Goal: Information Seeking & Learning: Check status

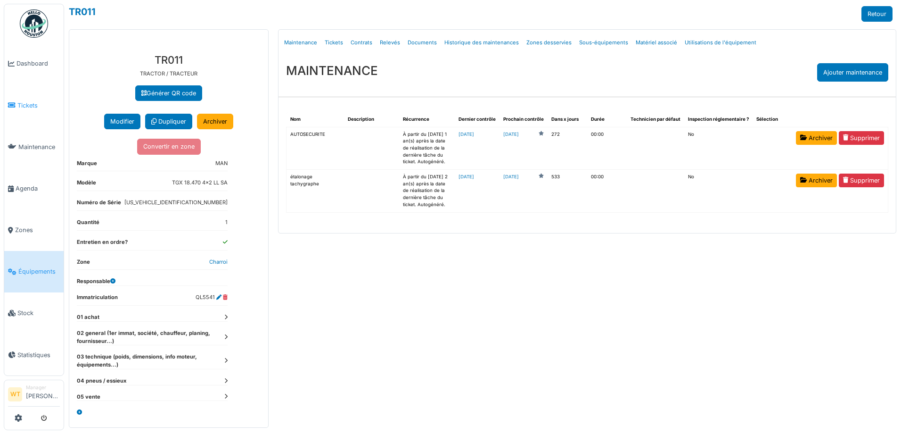
click at [38, 108] on link "Tickets" at bounding box center [33, 104] width 59 height 41
click at [25, 190] on link "Agenda" at bounding box center [33, 187] width 59 height 41
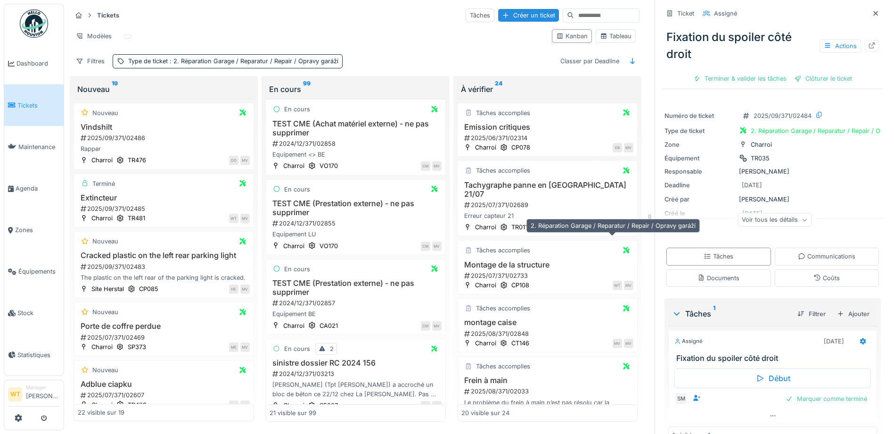
scroll to position [141, 0]
click at [872, 12] on icon at bounding box center [876, 13] width 8 height 6
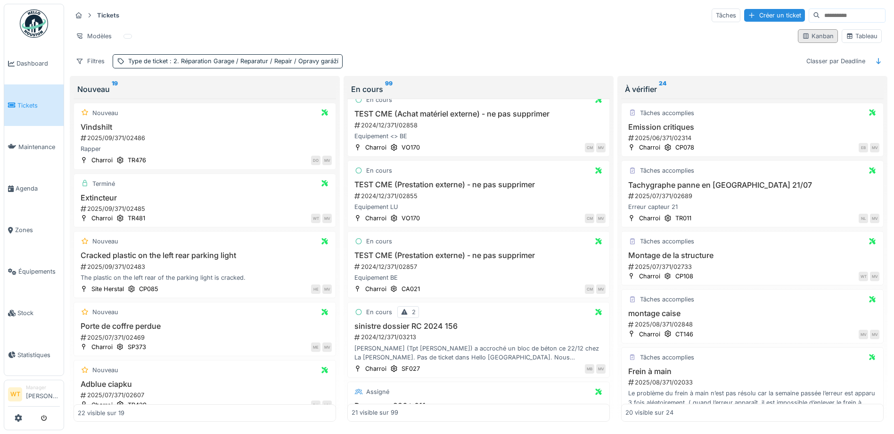
scroll to position [132, 0]
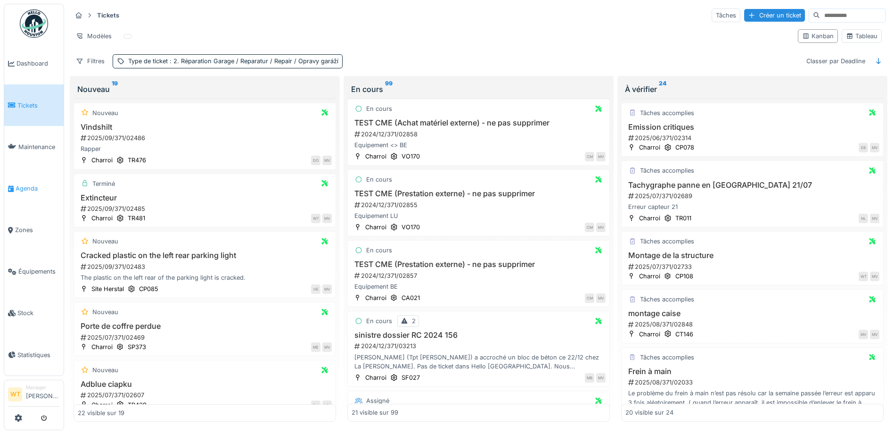
click at [7, 180] on link "Agenda" at bounding box center [33, 187] width 59 height 41
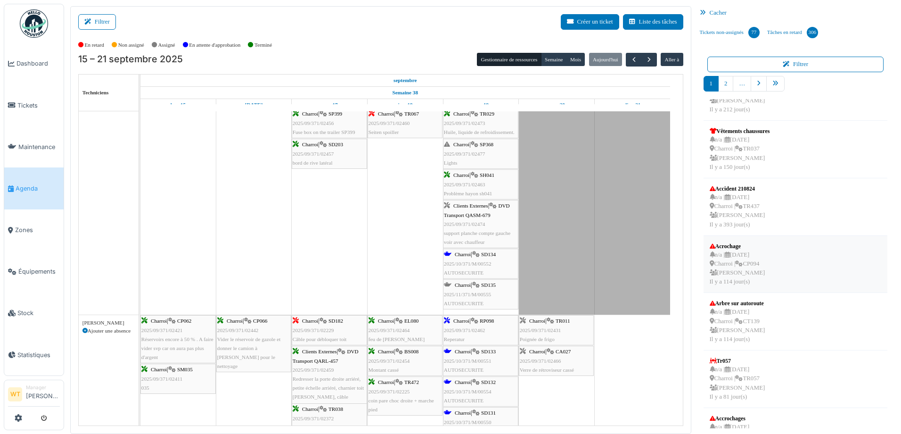
scroll to position [189, 0]
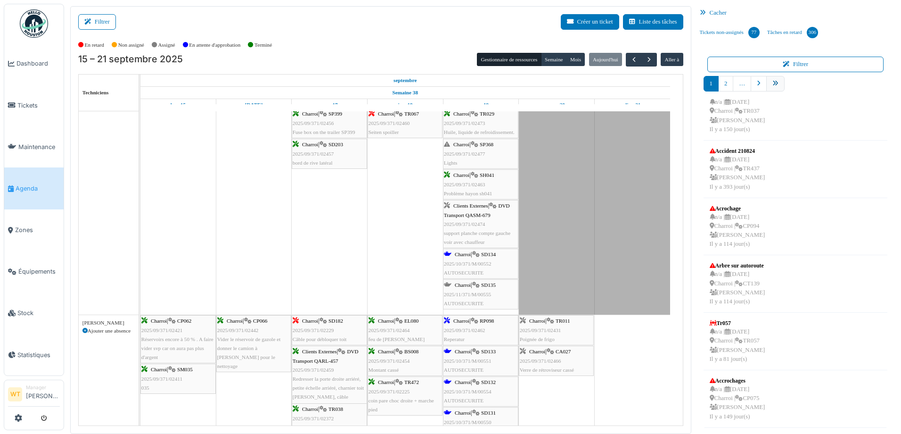
click at [768, 89] on link "pager" at bounding box center [775, 84] width 18 height 16
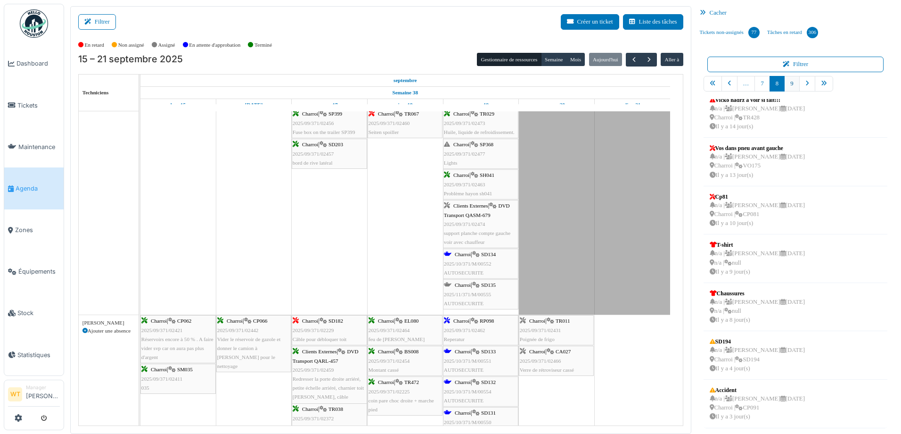
click at [784, 86] on link "9" at bounding box center [791, 84] width 15 height 16
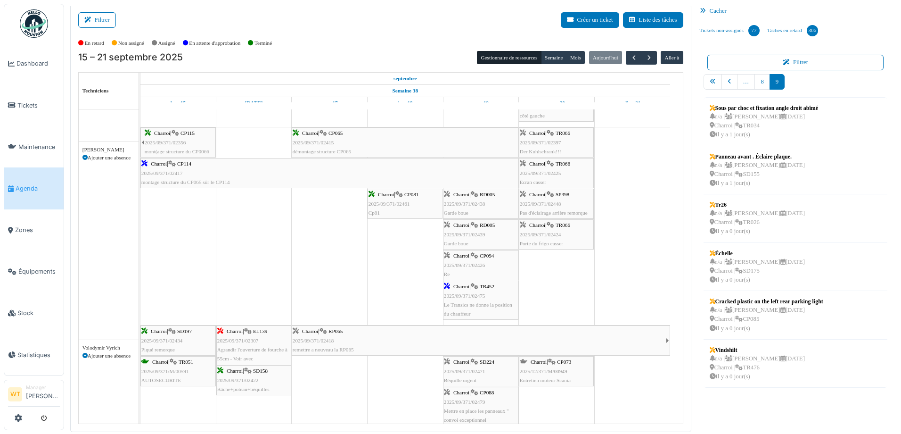
scroll to position [980, 0]
click at [762, 274] on div "n/a | Marc Vasen 26/09/2025 Charroi | SD175 Il y a 0 jour(s)" at bounding box center [757, 270] width 95 height 27
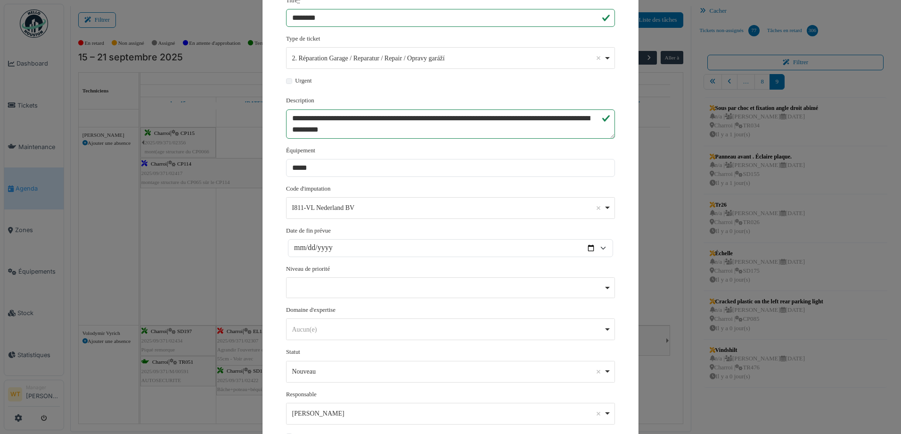
scroll to position [174, 0]
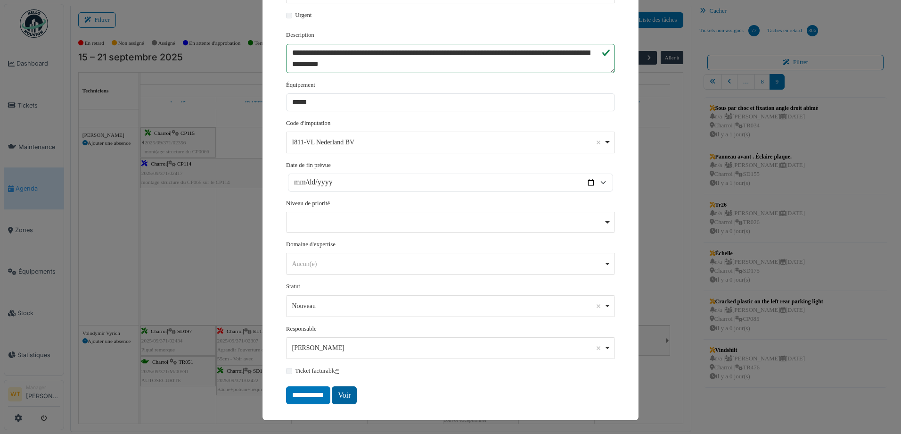
click at [344, 393] on link "Voir" at bounding box center [344, 395] width 25 height 18
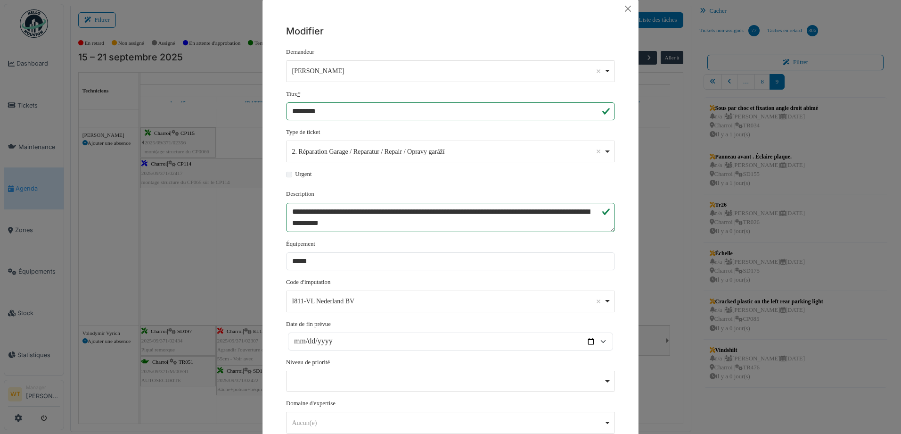
scroll to position [0, 0]
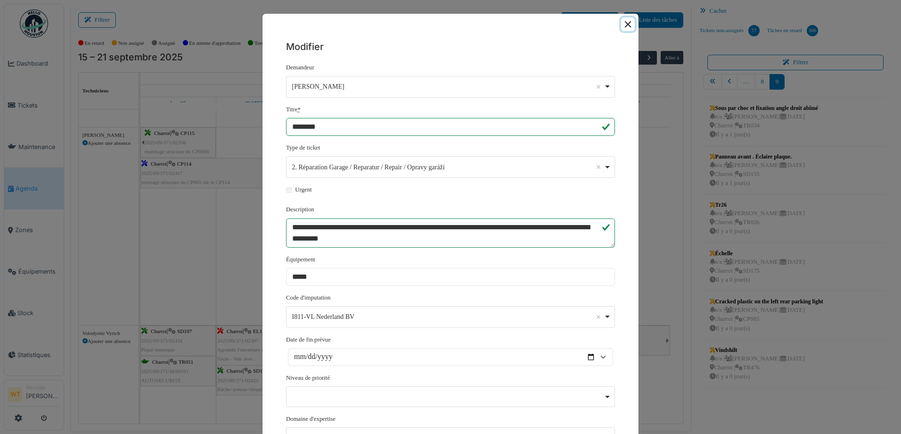
click at [626, 26] on button "Close" at bounding box center [628, 24] width 14 height 14
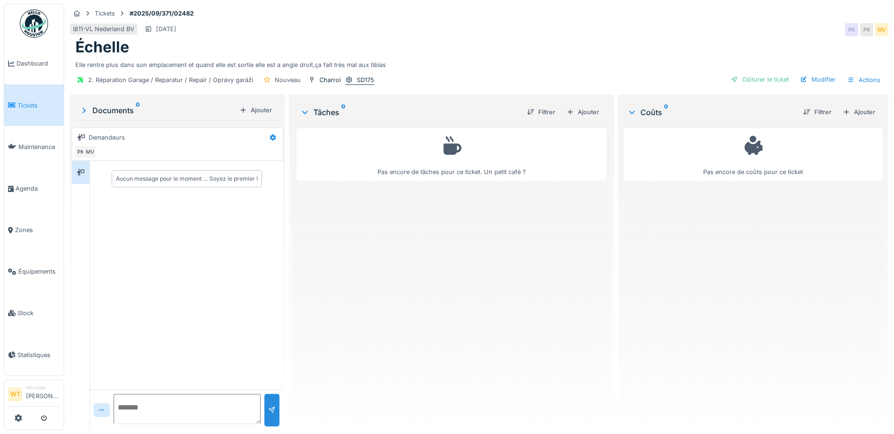
click at [366, 80] on div "SD175" at bounding box center [365, 79] width 17 height 9
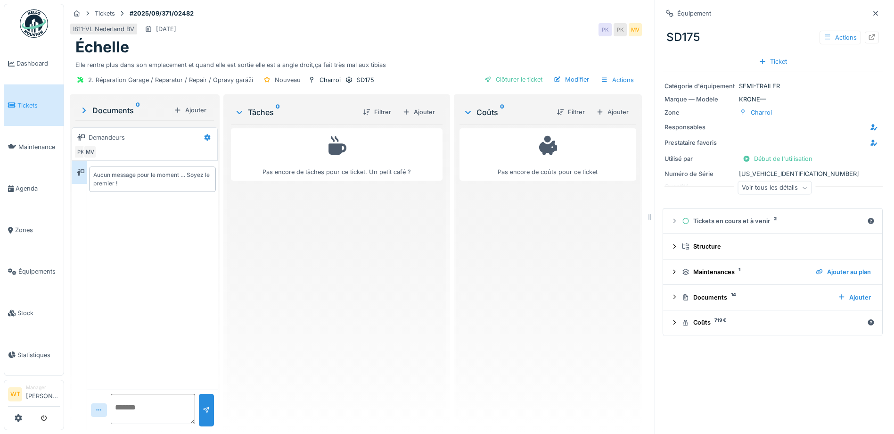
click at [773, 186] on div "Voir tous les détails" at bounding box center [775, 188] width 74 height 14
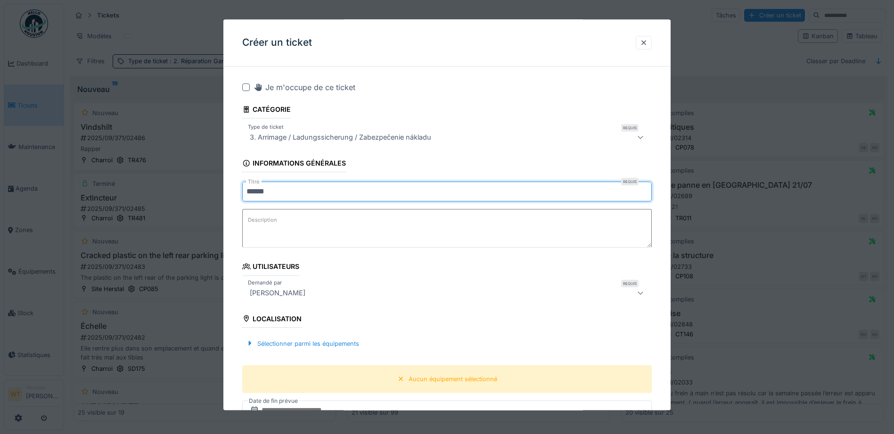
drag, startPoint x: 645, startPoint y: 40, endPoint x: 647, endPoint y: 32, distance: 8.2
click at [646, 39] on div at bounding box center [644, 42] width 8 height 9
